Goal: Navigation & Orientation: Find specific page/section

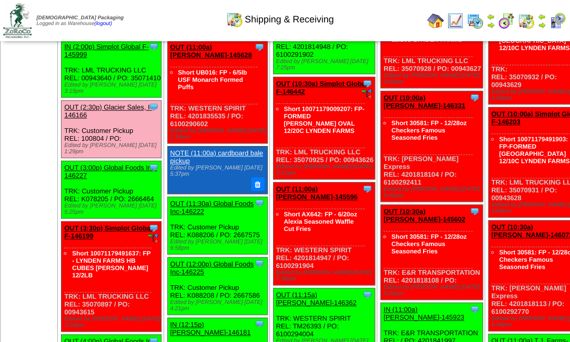
scroll to position [660, 0]
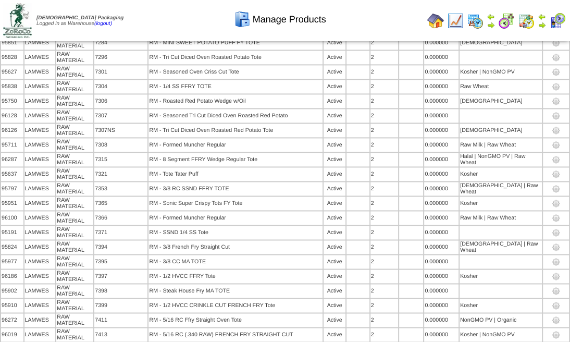
scroll to position [6057, 0]
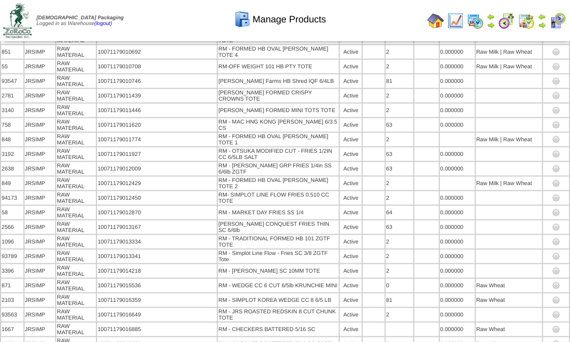
scroll to position [1248, 0]
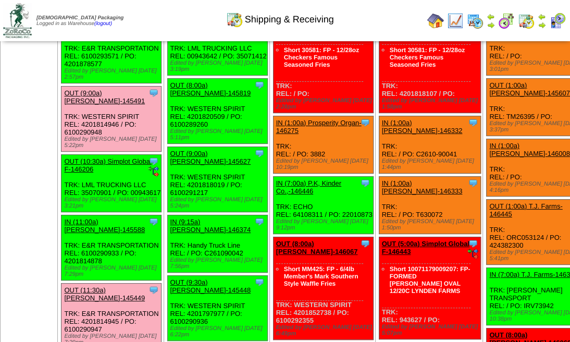
scroll to position [69, 0]
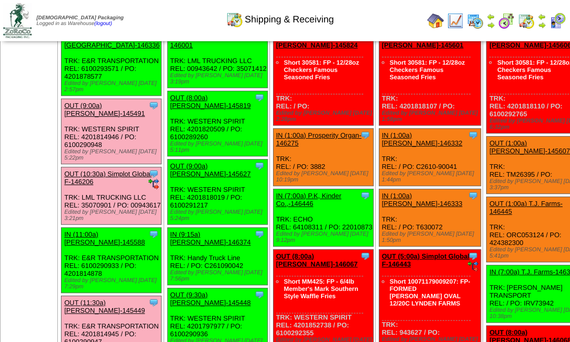
scroll to position [104, 0]
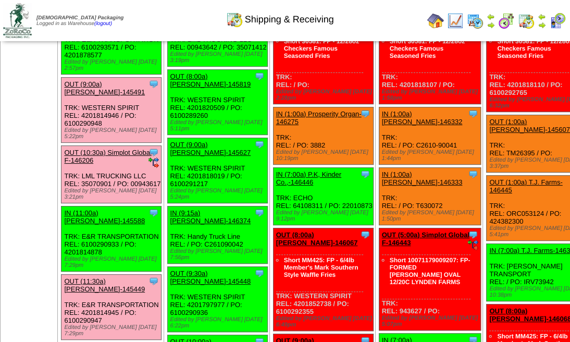
scroll to position [139, 0]
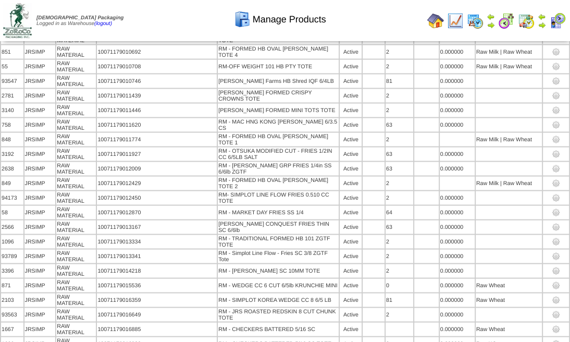
scroll to position [1248, 0]
